Goal: Find specific page/section: Find specific page/section

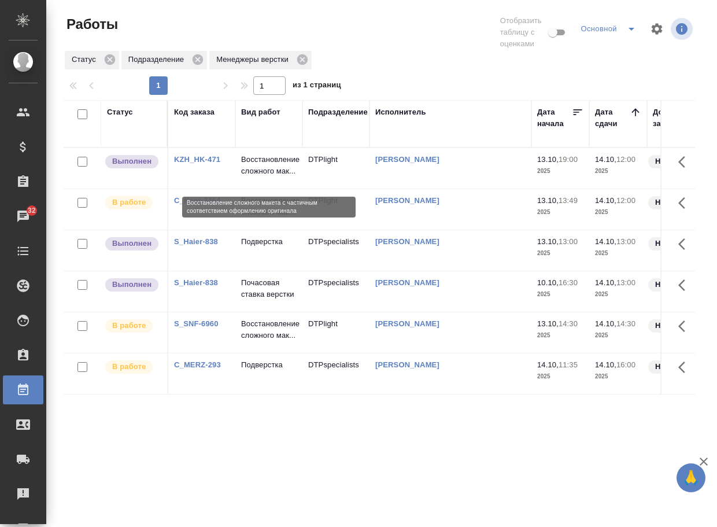
click at [263, 175] on p "Восстановление сложного мак..." at bounding box center [269, 165] width 56 height 23
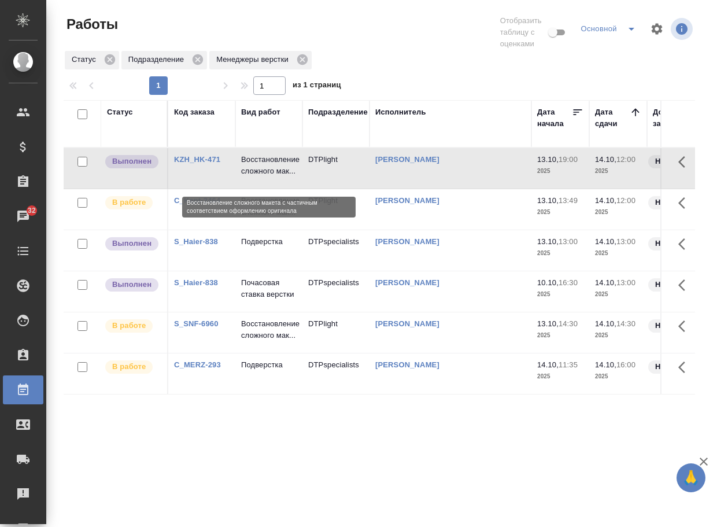
click at [263, 175] on p "Восстановление сложного мак..." at bounding box center [269, 165] width 56 height 23
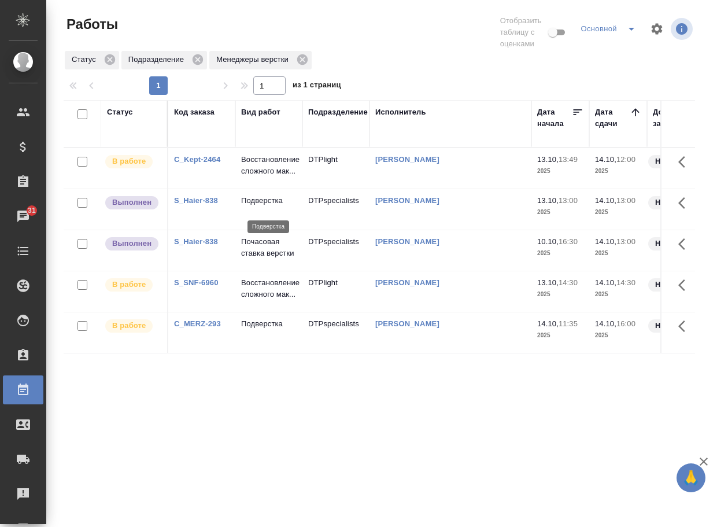
click at [275, 206] on p "Подверстка" at bounding box center [269, 201] width 56 height 12
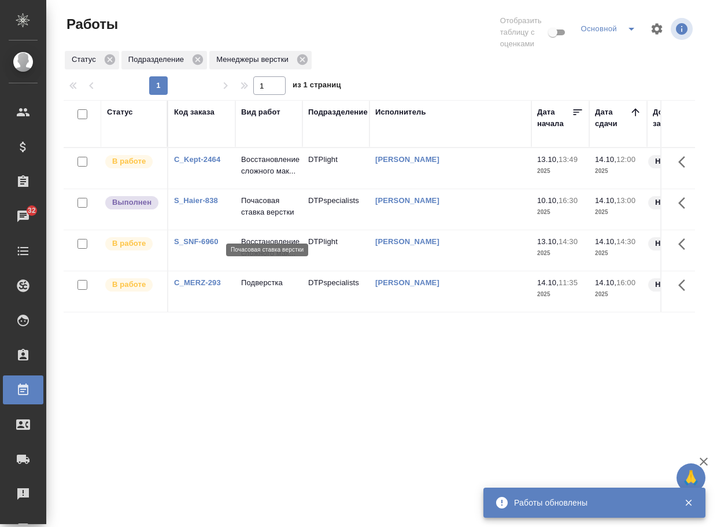
click at [272, 216] on p "Почасовая ставка верстки" at bounding box center [269, 206] width 56 height 23
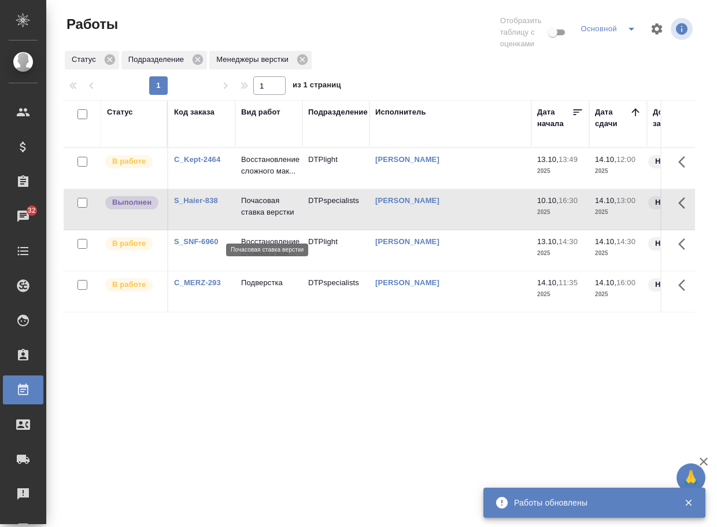
click at [272, 216] on p "Почасовая ставка верстки" at bounding box center [269, 206] width 56 height 23
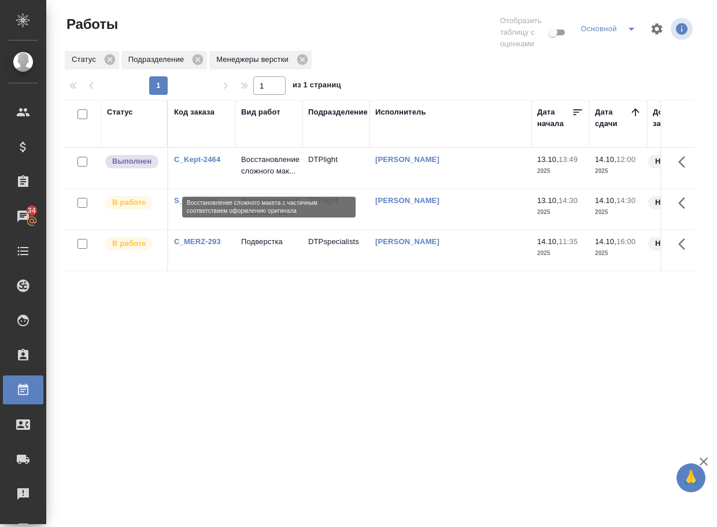
click at [247, 169] on p "Восстановление сложного мак..." at bounding box center [269, 165] width 56 height 23
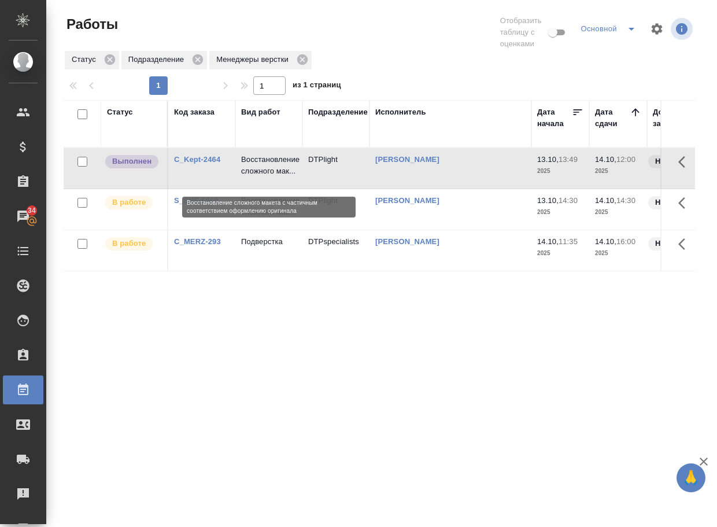
click at [247, 169] on p "Восстановление сложного мак..." at bounding box center [269, 165] width 56 height 23
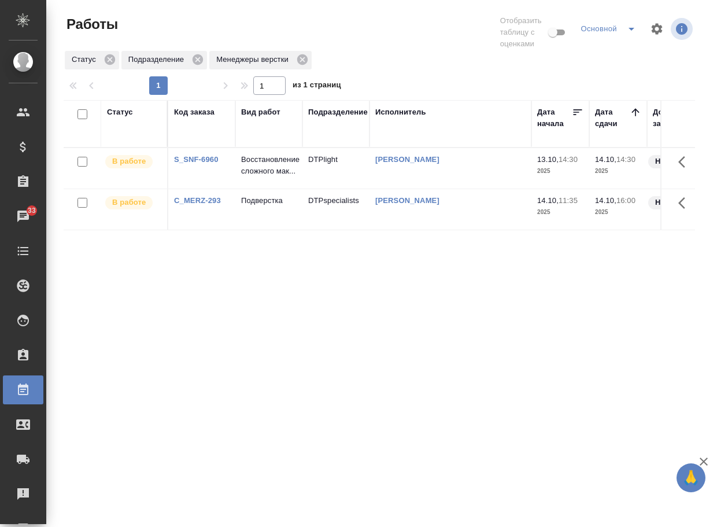
click at [481, 311] on div "Статус Код заказа Вид работ Подразделение Исполнитель Дата начала Дата сдачи До…" at bounding box center [380, 308] width 632 height 416
